Goal: Information Seeking & Learning: Learn about a topic

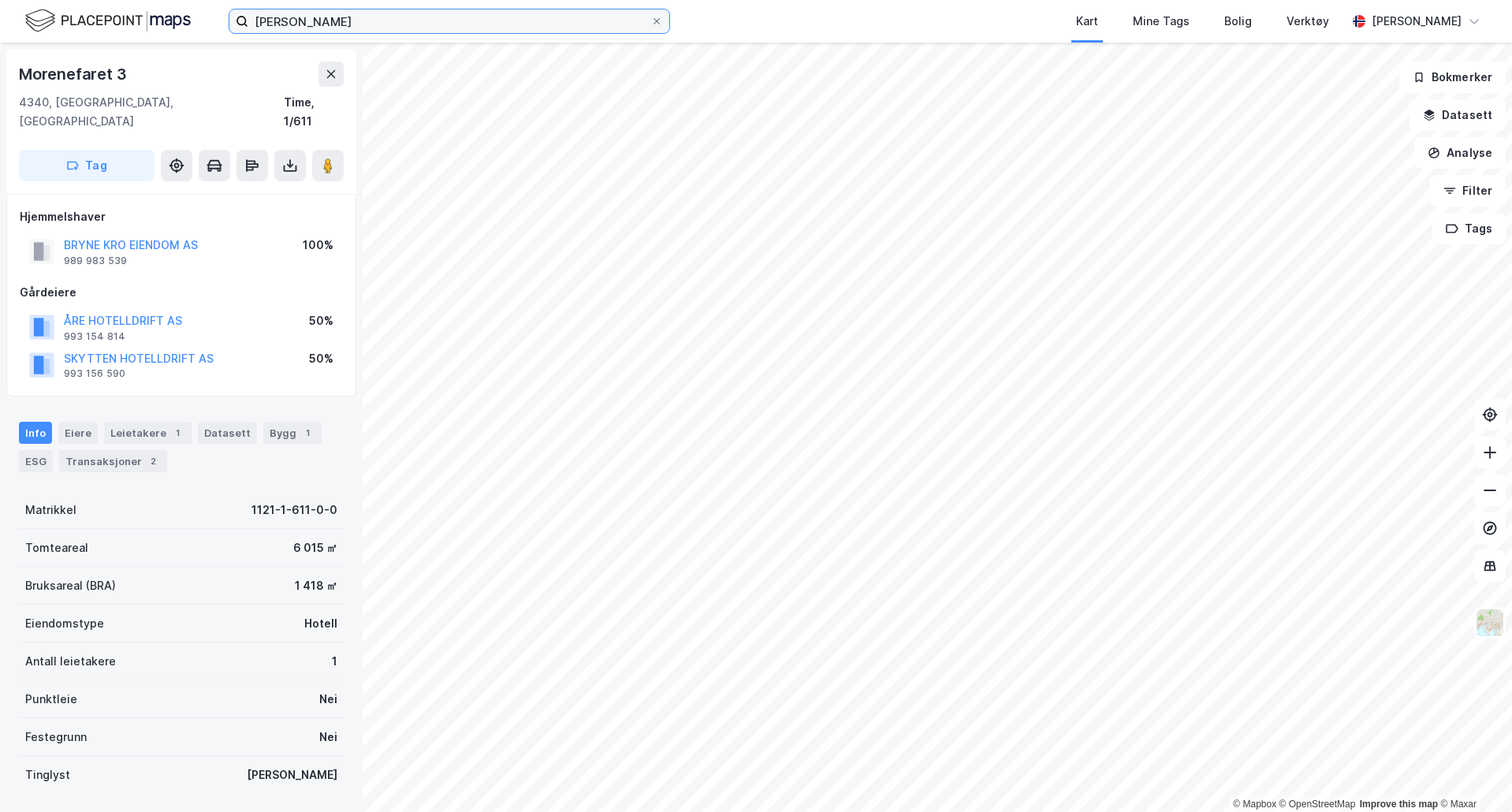
click at [312, 25] on input "[PERSON_NAME]" at bounding box center [450, 22] width 402 height 24
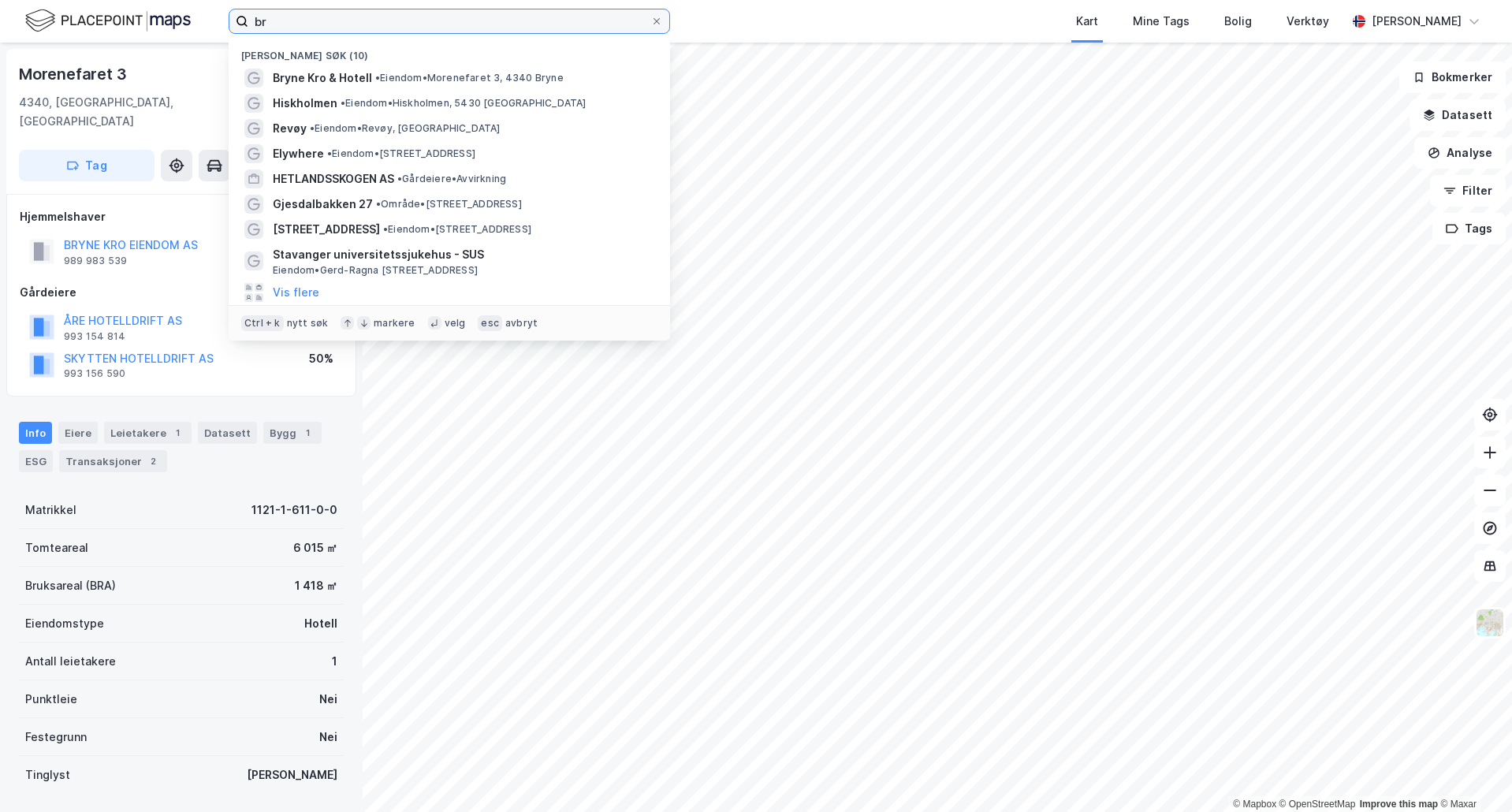
type input "b"
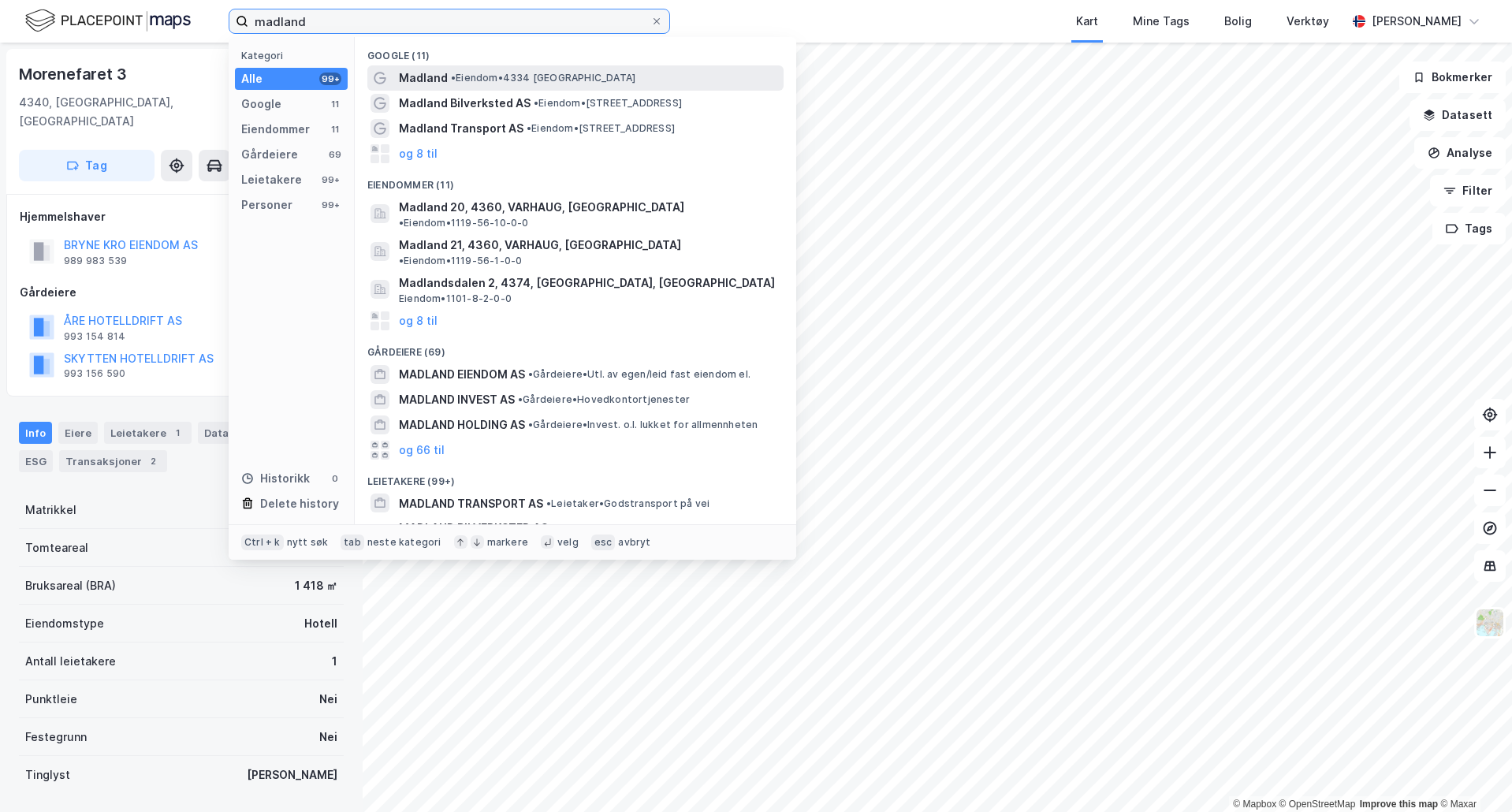
type input "madland"
click at [424, 82] on span "Madland" at bounding box center [423, 79] width 49 height 19
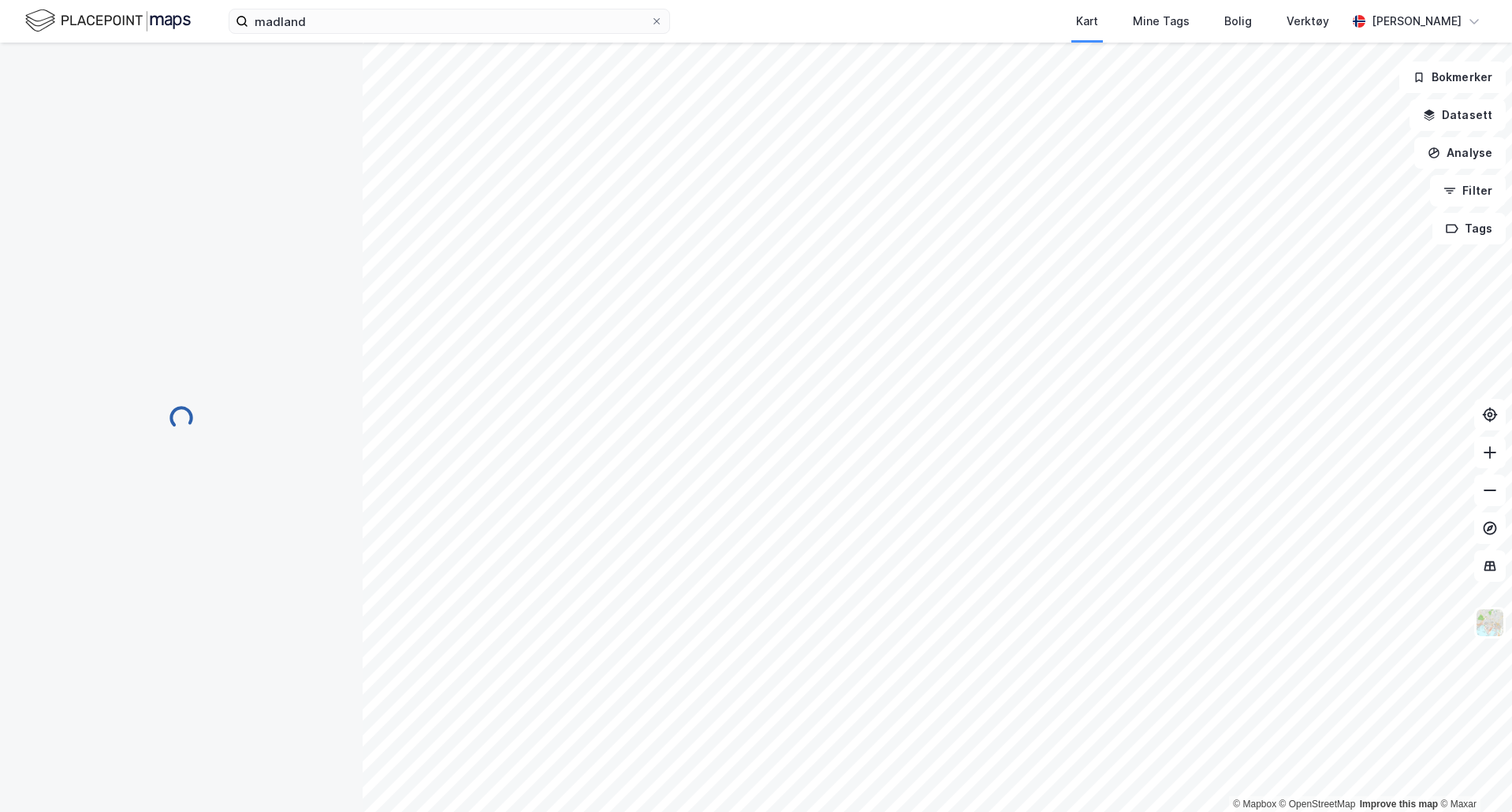
scroll to position [2, 0]
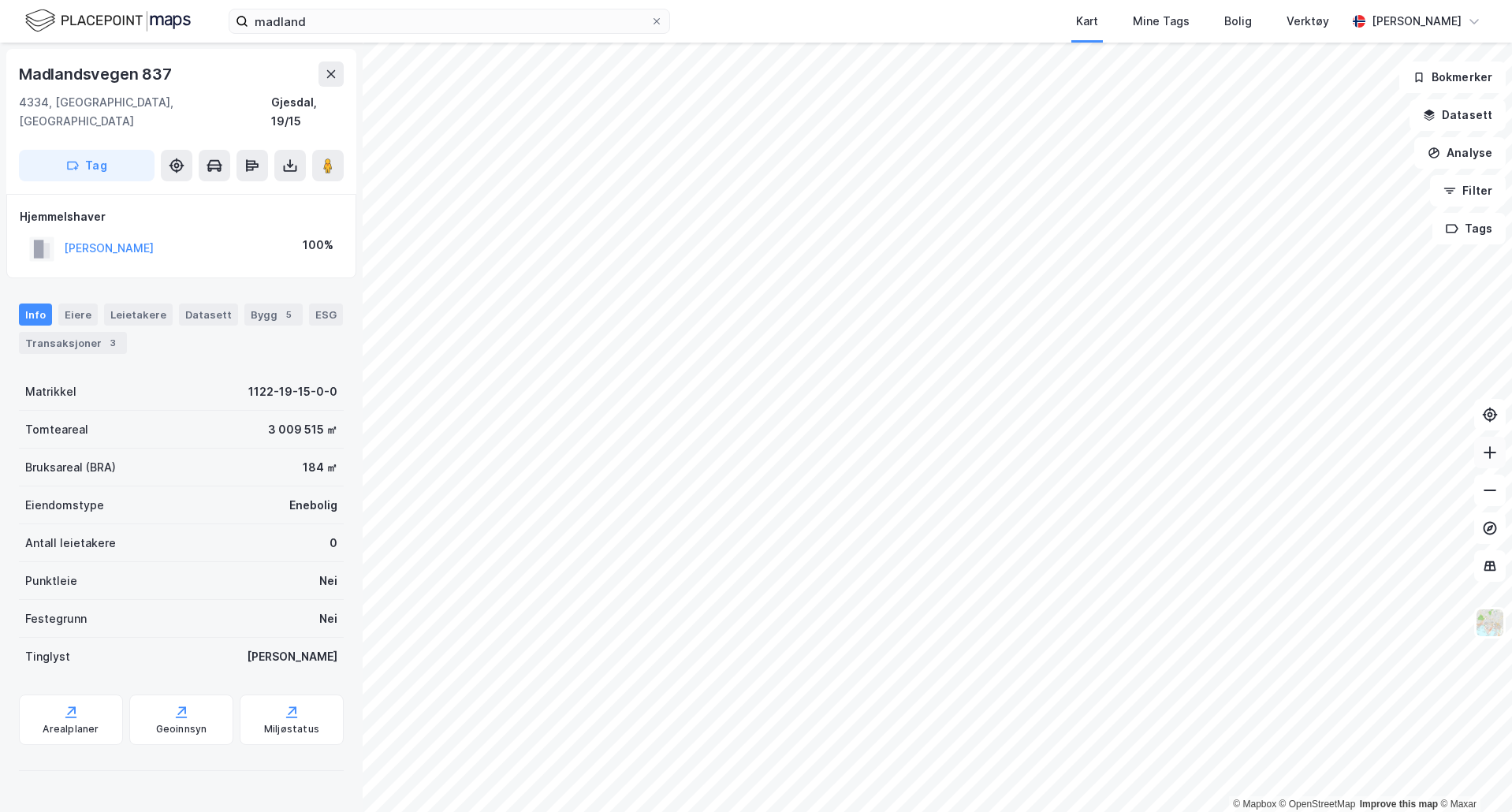
click at [1491, 451] on icon at bounding box center [1490, 453] width 16 height 16
